Goal: Find specific page/section: Find specific page/section

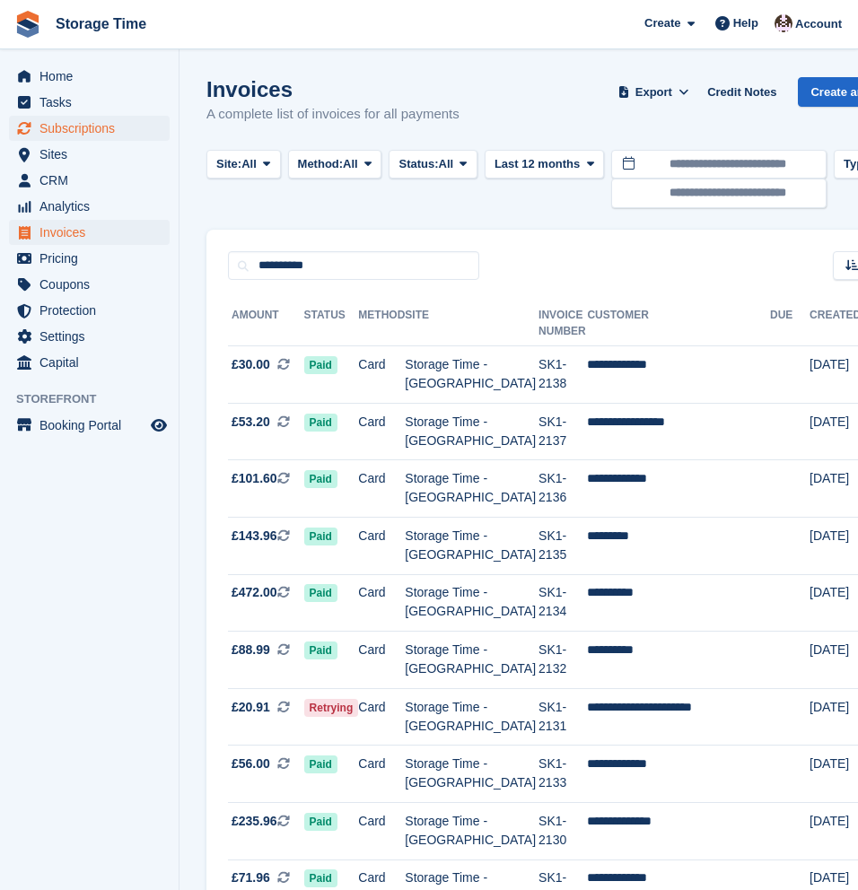
click at [73, 127] on span "Subscriptions" at bounding box center [93, 128] width 108 height 25
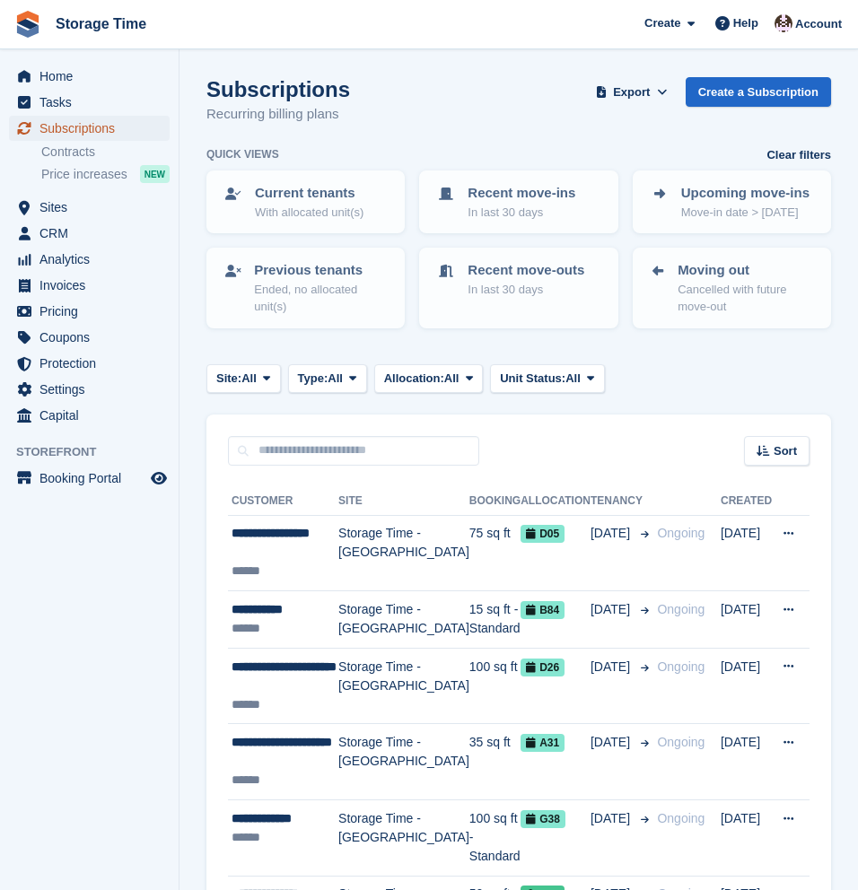
click at [85, 133] on span "Subscriptions" at bounding box center [93, 128] width 108 height 25
